Goal: Task Accomplishment & Management: Complete application form

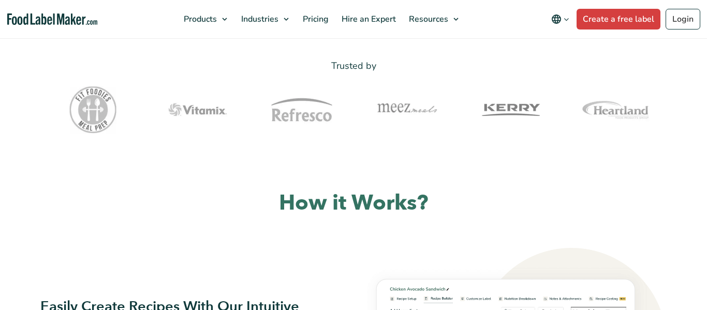
scroll to position [631, 0]
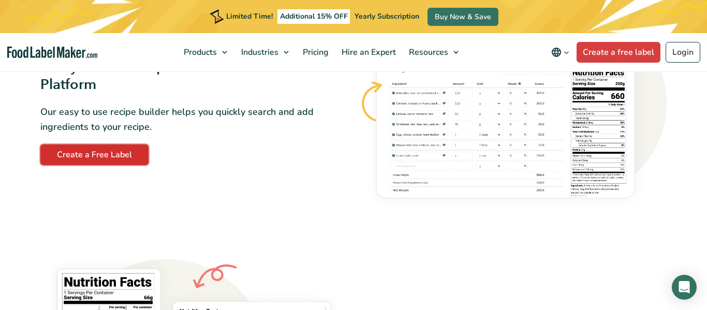
click at [118, 156] on link "Create a Free Label" at bounding box center [94, 154] width 108 height 21
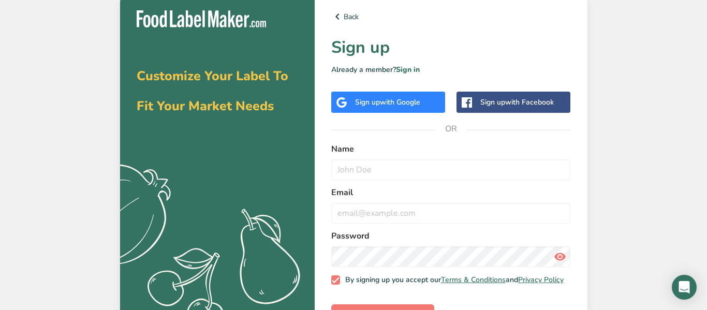
click at [406, 106] on span "with Google" at bounding box center [400, 102] width 40 height 10
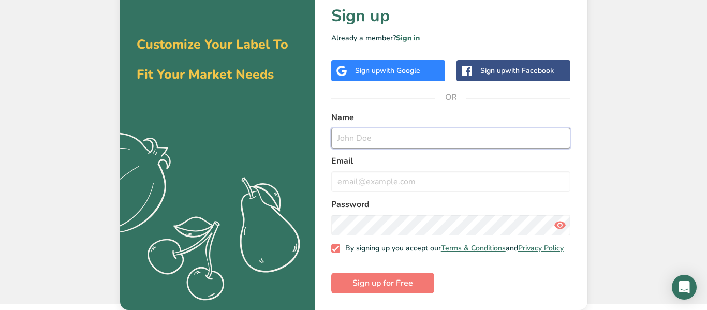
click at [375, 132] on input "text" at bounding box center [451, 138] width 240 height 21
type input "Ethan"
click at [341, 172] on input "email" at bounding box center [451, 181] width 240 height 21
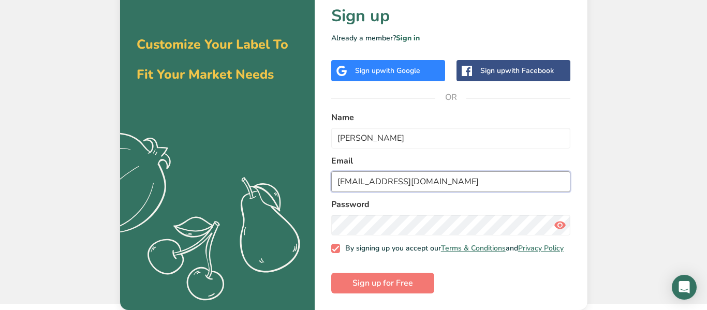
type input "spivaethan2@gmail.com"
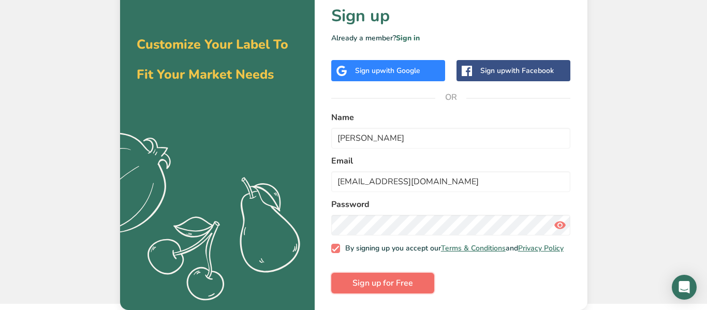
click at [385, 282] on span "Sign up for Free" at bounding box center [383, 283] width 61 height 12
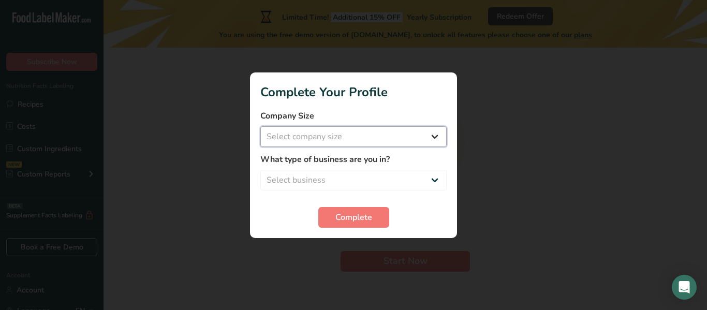
click at [368, 146] on select "Select company size Fewer than 10 Employees 10 to 50 Employees 51 to 500 Employ…" at bounding box center [353, 136] width 186 height 21
select select "1"
click at [260, 126] on select "Select company size Fewer than 10 Employees 10 to 50 Employees 51 to 500 Employ…" at bounding box center [353, 136] width 186 height 21
click at [340, 176] on select "Select business Packaged Food Manufacturer Restaurant & Cafe Bakery Meal Plans …" at bounding box center [353, 180] width 186 height 21
select select "8"
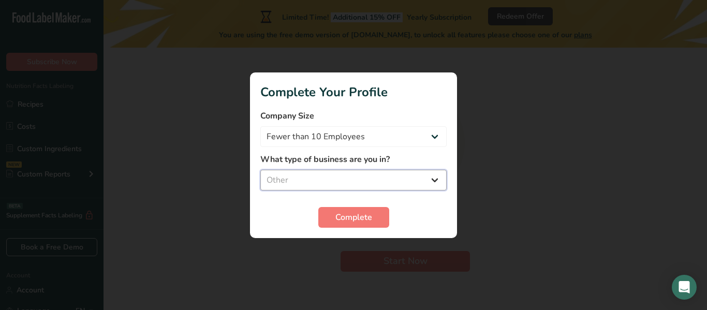
click at [260, 170] on select "Select business Packaged Food Manufacturer Restaurant & Cafe Bakery Meal Plans …" at bounding box center [353, 180] width 186 height 21
click at [343, 211] on span "Complete" at bounding box center [353, 217] width 37 height 12
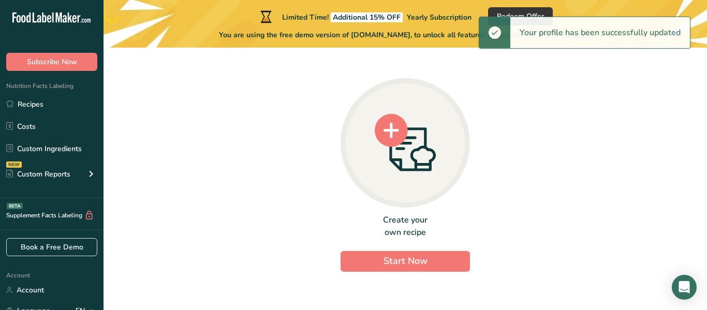
click at [428, 133] on icon at bounding box center [405, 142] width 61 height 57
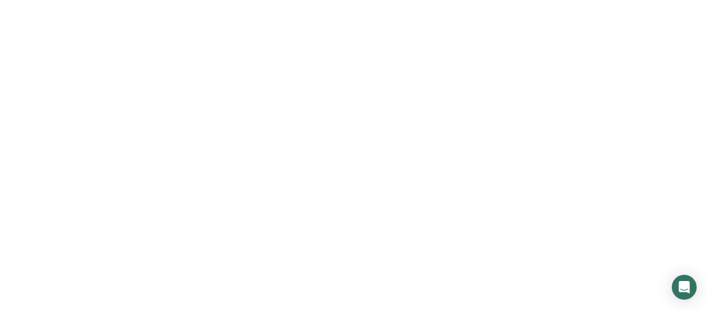
scroll to position [37, 0]
